Goal: Task Accomplishment & Management: Manage account settings

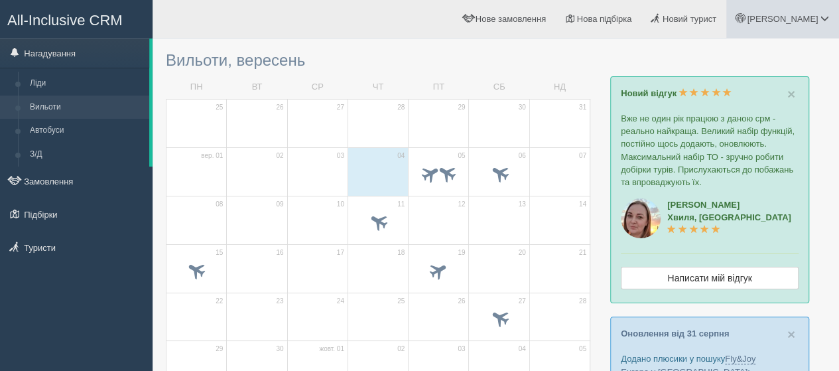
click at [804, 20] on span "[PERSON_NAME]" at bounding box center [782, 19] width 71 height 10
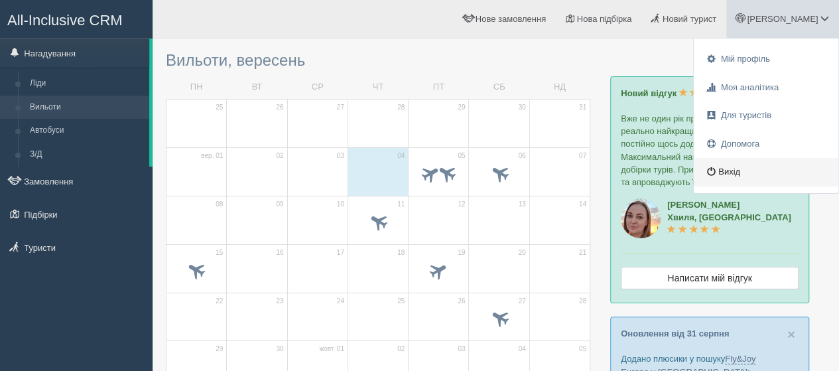
click at [722, 169] on link "Вихід" at bounding box center [766, 172] width 145 height 29
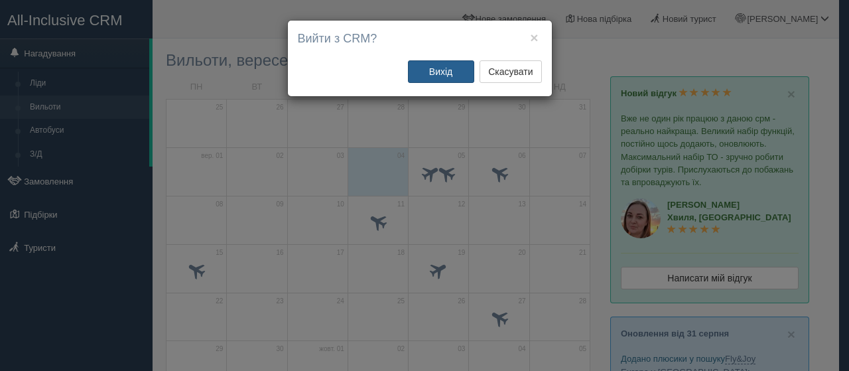
click at [446, 67] on button "Вихід" at bounding box center [441, 71] width 66 height 23
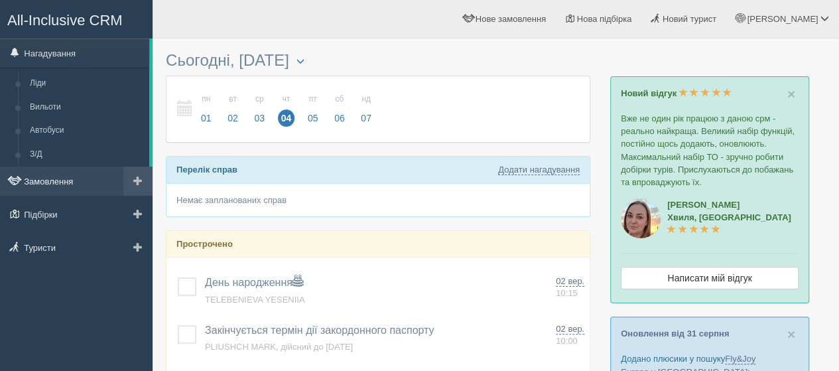
click at [56, 178] on link "Замовлення" at bounding box center [76, 180] width 153 height 29
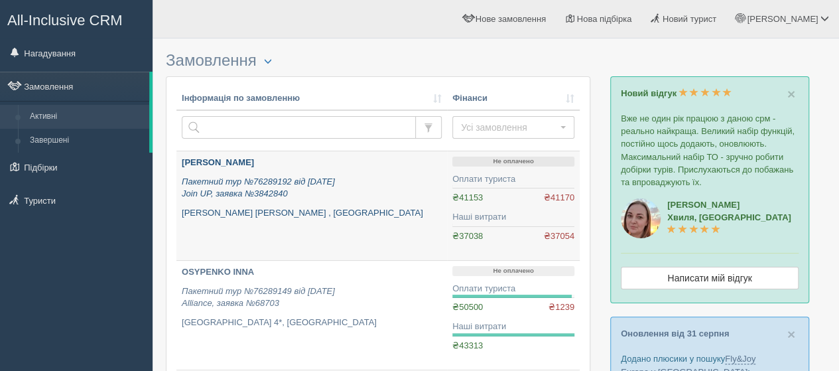
click at [240, 164] on b "YAREMENKO TETIANA" at bounding box center [218, 162] width 72 height 10
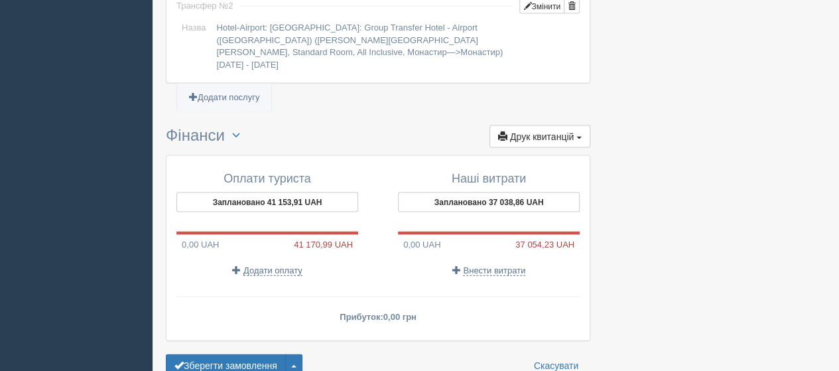
scroll to position [1342, 0]
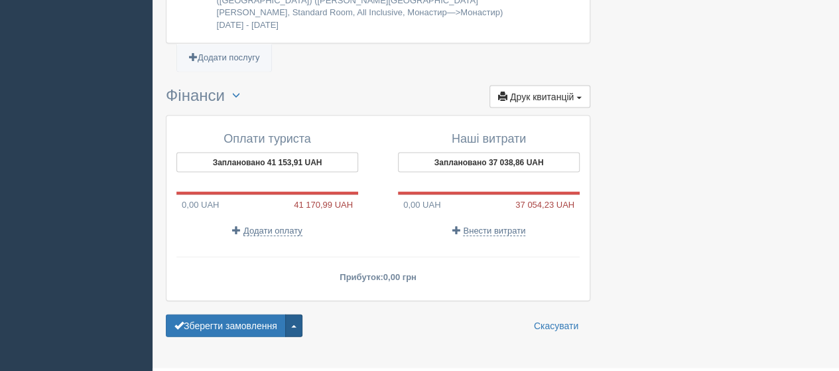
click at [296, 314] on button "button" at bounding box center [293, 325] width 17 height 23
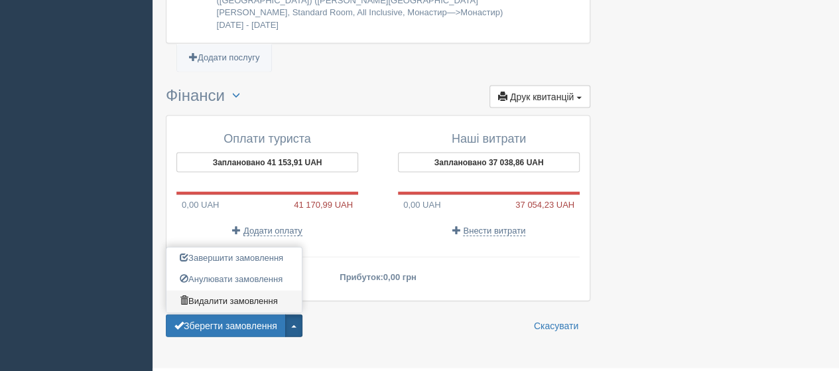
click at [223, 291] on link "Видалити замовлення" at bounding box center [233, 302] width 135 height 22
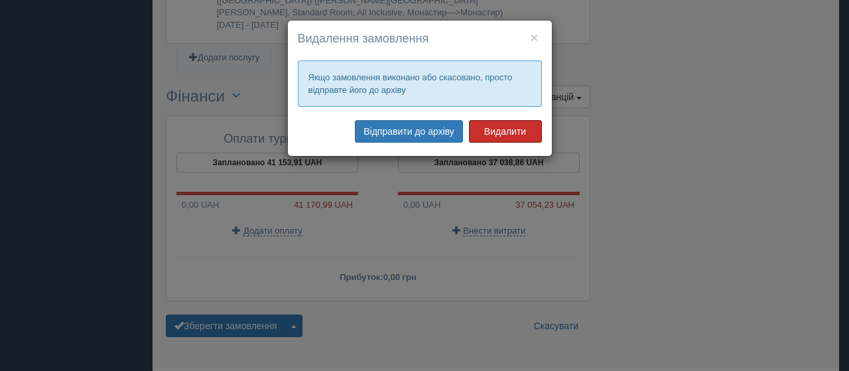
drag, startPoint x: 516, startPoint y: 121, endPoint x: 512, endPoint y: 131, distance: 10.1
click at [513, 129] on button "Видалити" at bounding box center [505, 131] width 73 height 23
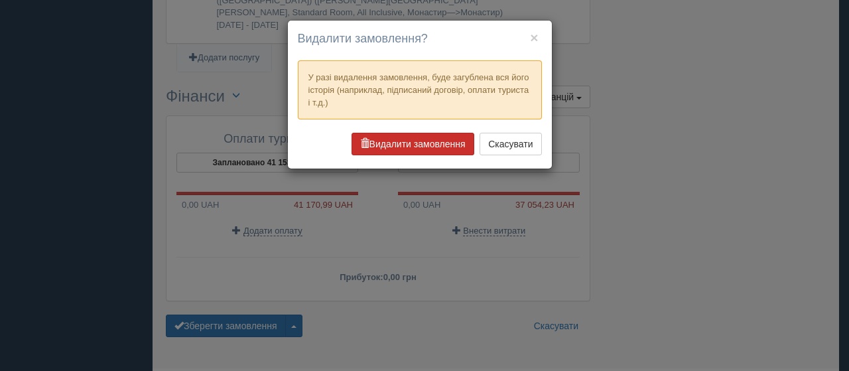
click at [436, 144] on button "Видалити замовлення" at bounding box center [413, 144] width 123 height 23
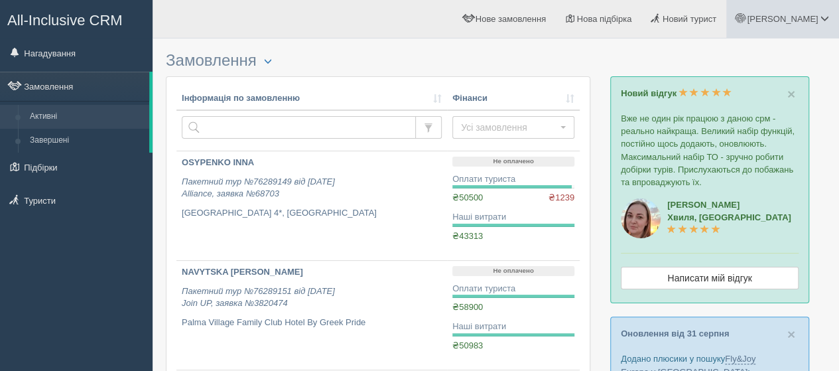
click at [794, 23] on span "[PERSON_NAME]" at bounding box center [782, 19] width 71 height 10
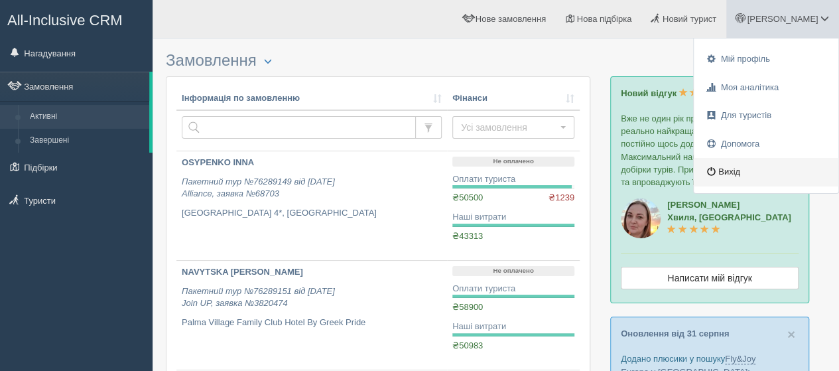
click at [732, 169] on link "Вихід" at bounding box center [766, 172] width 145 height 29
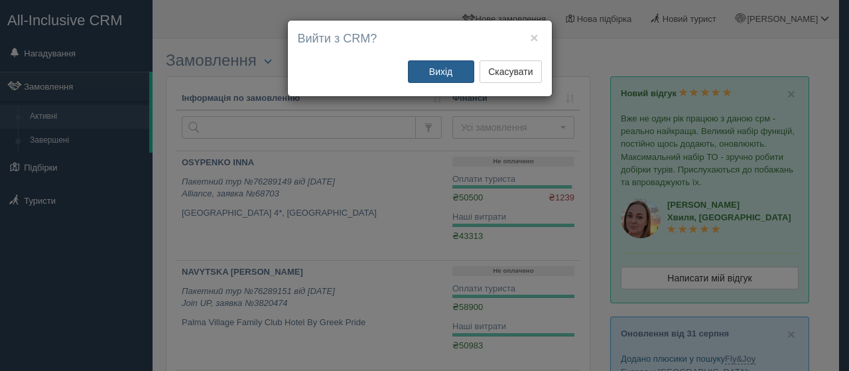
click at [444, 67] on button "Вихід" at bounding box center [441, 71] width 66 height 23
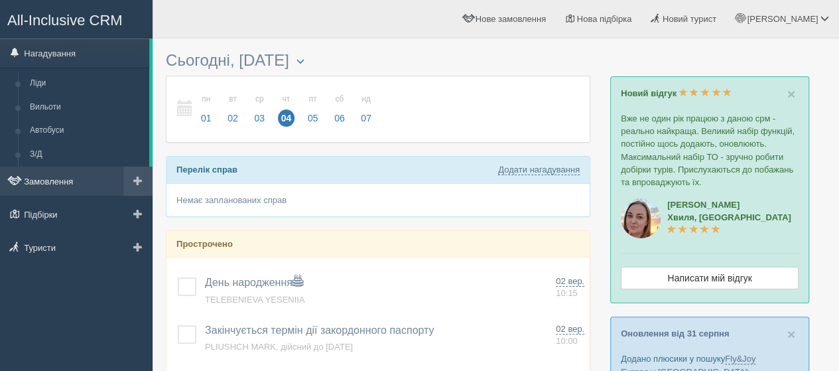
click at [50, 178] on link "Замовлення" at bounding box center [76, 180] width 153 height 29
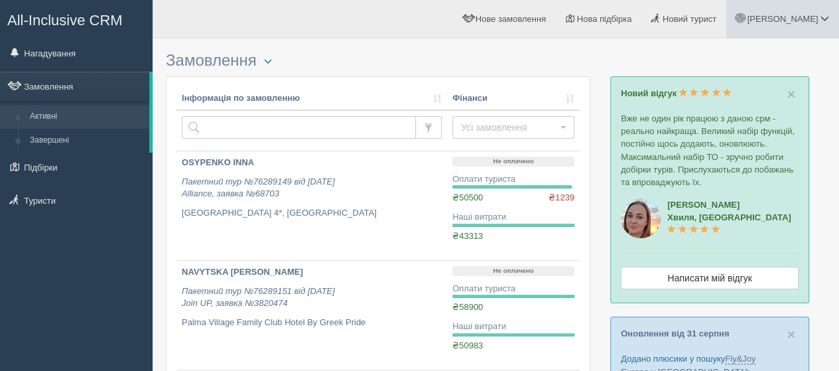
click at [804, 16] on span "[PERSON_NAME]" at bounding box center [782, 19] width 71 height 10
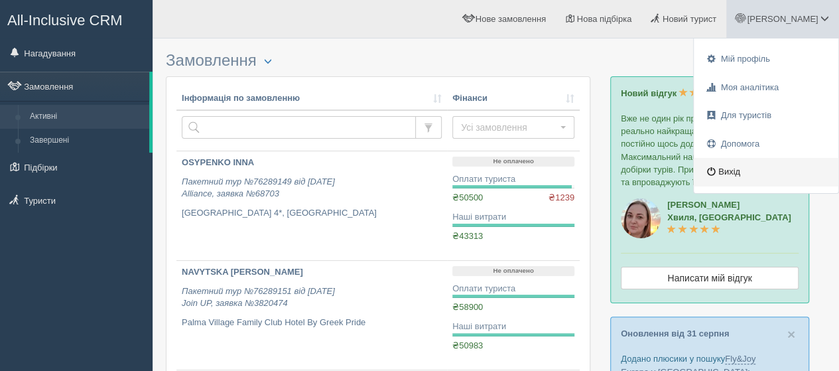
click at [732, 171] on link "Вихід" at bounding box center [766, 172] width 145 height 29
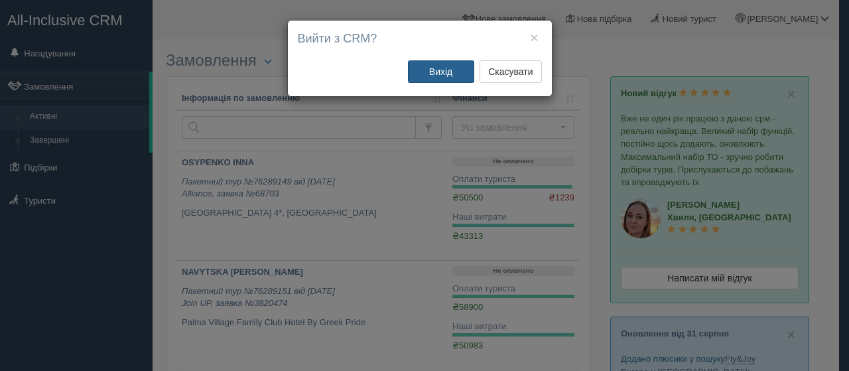
click at [449, 78] on button "Вихід" at bounding box center [441, 71] width 66 height 23
